Goal: Communication & Community: Answer question/provide support

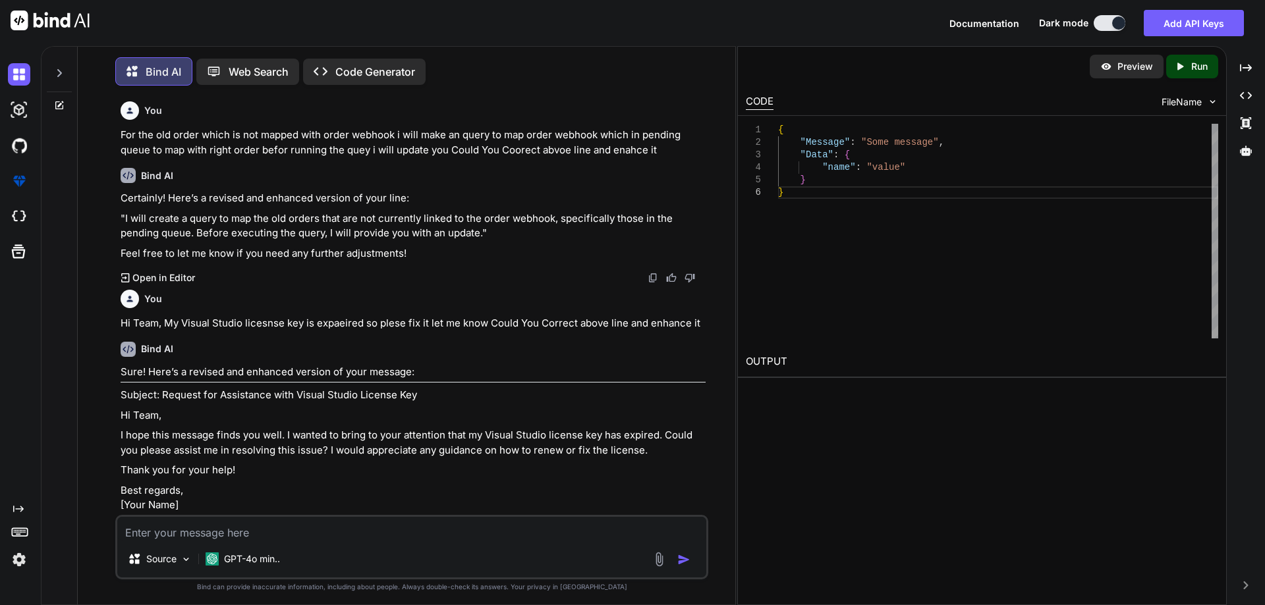
scroll to position [5321, 0]
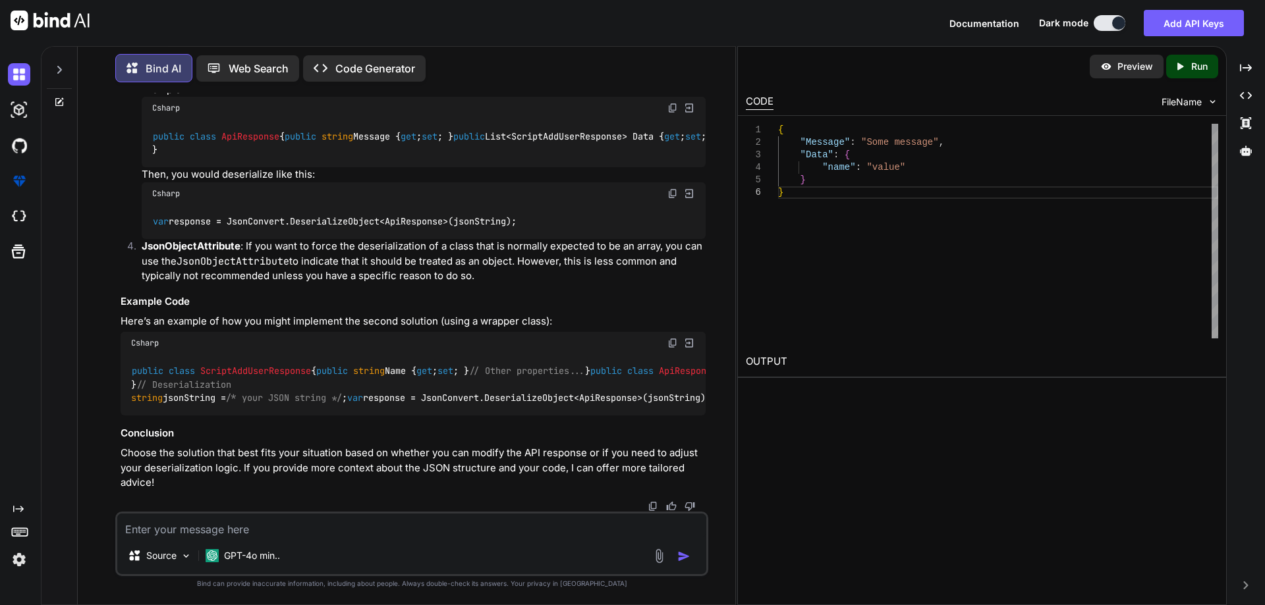
click at [221, 522] on textarea at bounding box center [411, 526] width 589 height 24
paste textarea "So For the New Order We Did not Change any logic on prod and we are looking for…"
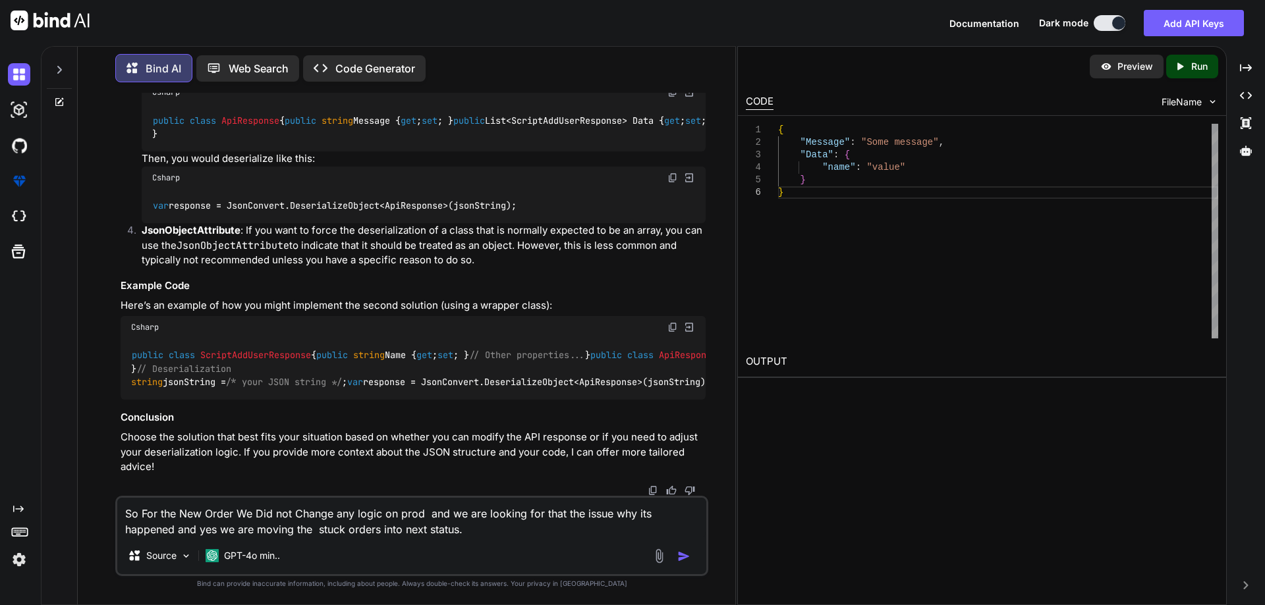
scroll to position [4086, 0]
drag, startPoint x: 593, startPoint y: 256, endPoint x: 615, endPoint y: 270, distance: 26.3
copy p "could you correct above line and enhance it"
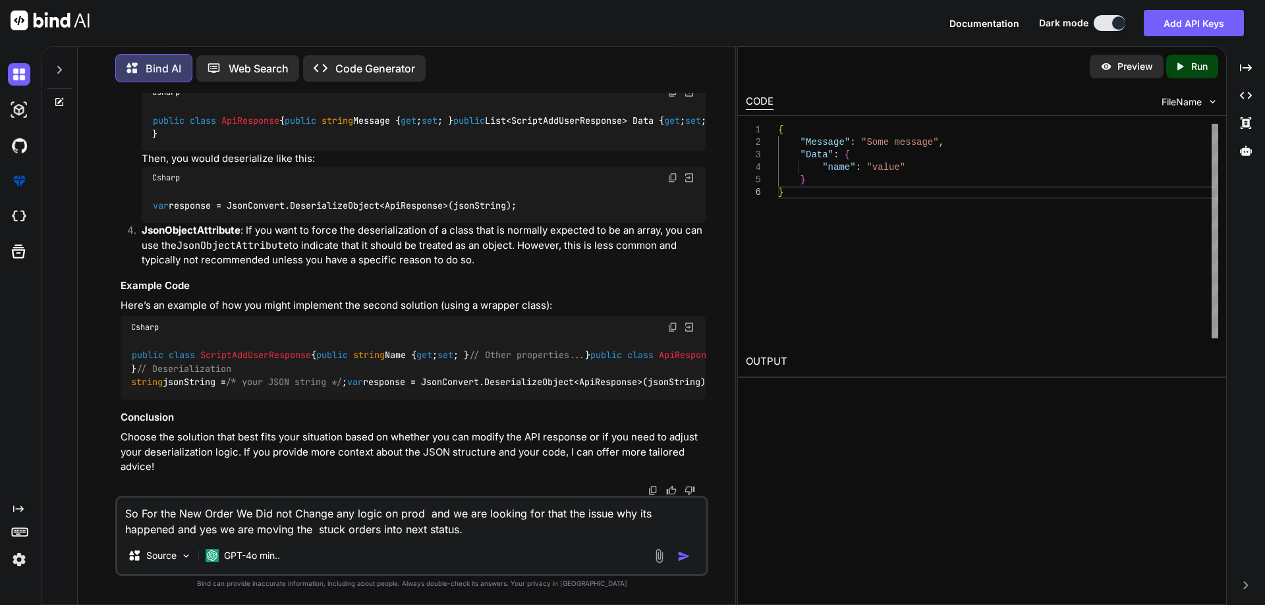
click at [476, 528] on textarea "So For the New Order We Did not Change any logic on prod and we are looking for…" at bounding box center [411, 518] width 589 height 40
paste textarea "could you correct above line and enhance it"
type textarea "So For the New Order We Did not Change any logic on prod and we are looking for…"
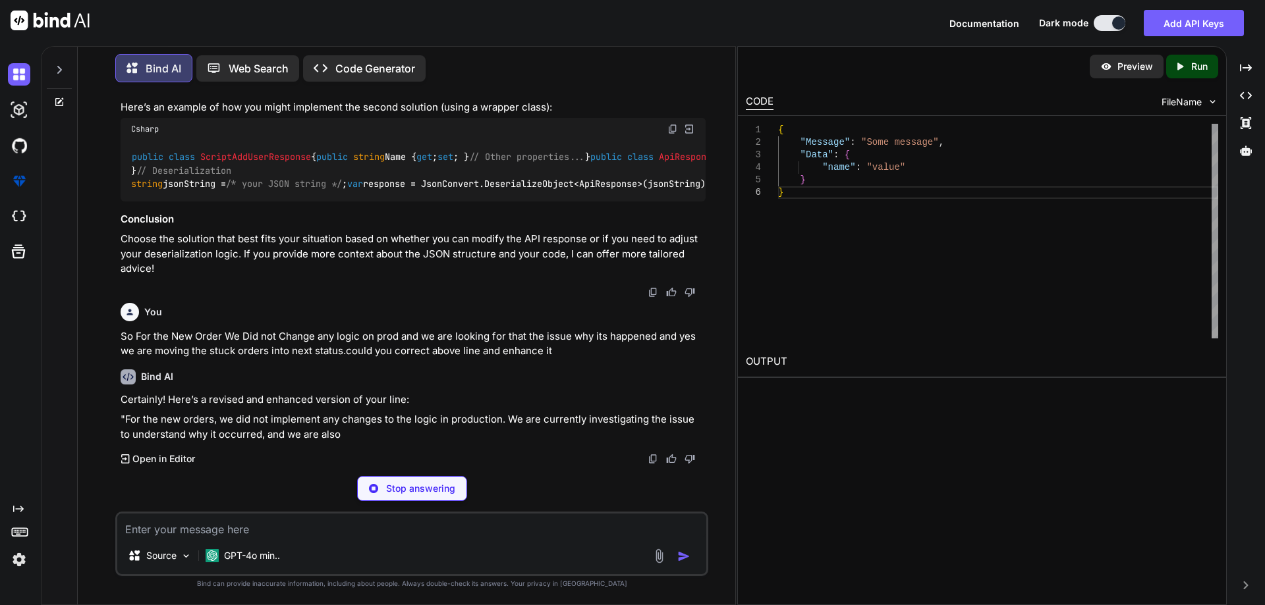
scroll to position [5510, 0]
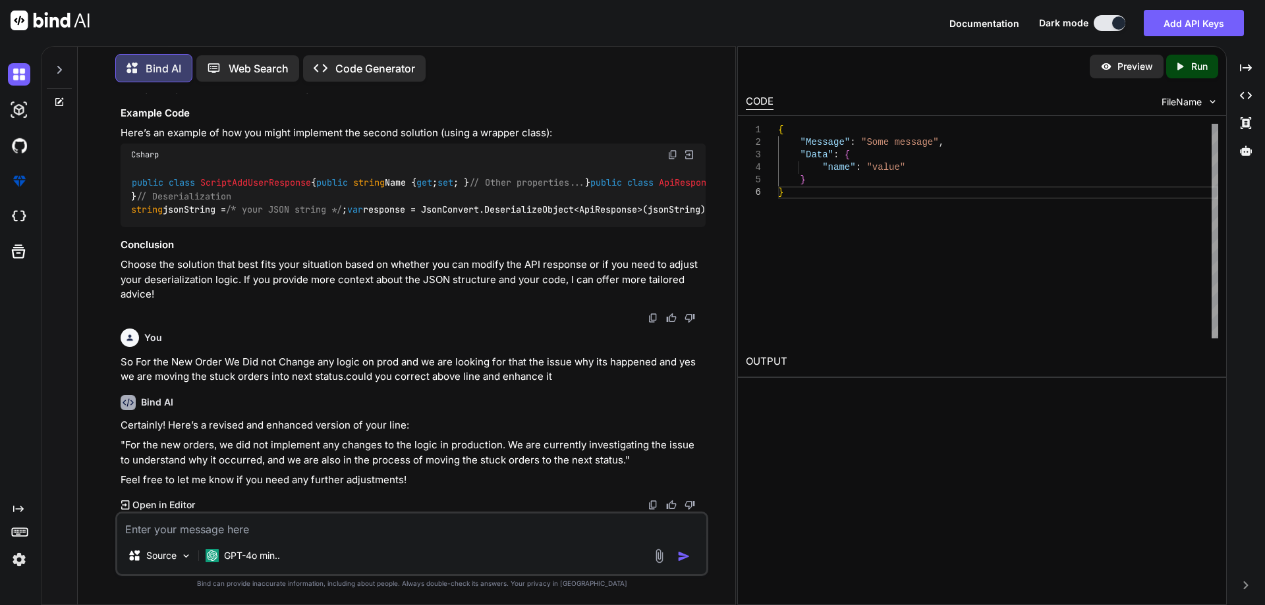
click at [610, 458] on p ""For the new orders, we did not implement any changes to the logic in productio…" at bounding box center [413, 453] width 585 height 30
click at [611, 460] on p ""For the new orders, we did not implement any changes to the logic in productio…" at bounding box center [413, 453] width 585 height 30
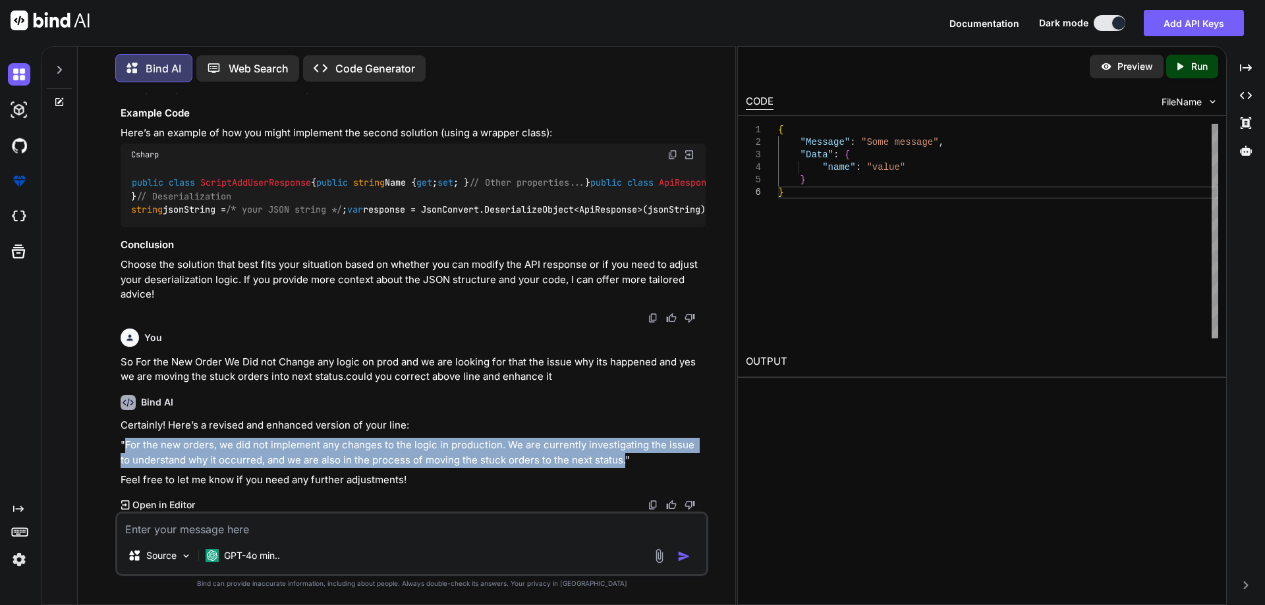
drag, startPoint x: 611, startPoint y: 460, endPoint x: 125, endPoint y: 444, distance: 485.7
click at [125, 444] on p ""For the new orders, we did not implement any changes to the logic in productio…" at bounding box center [413, 453] width 585 height 30
copy p "For the new orders, we did not implement any changes to the logic in production…"
